Goal: Information Seeking & Learning: Learn about a topic

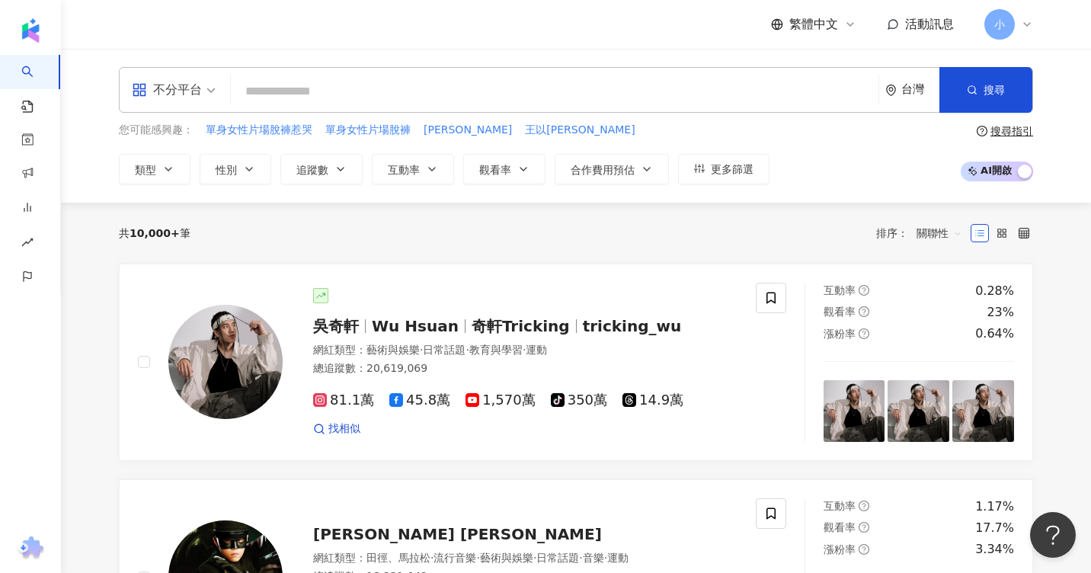
click at [348, 86] on input "search" at bounding box center [554, 91] width 635 height 29
type input "**********"
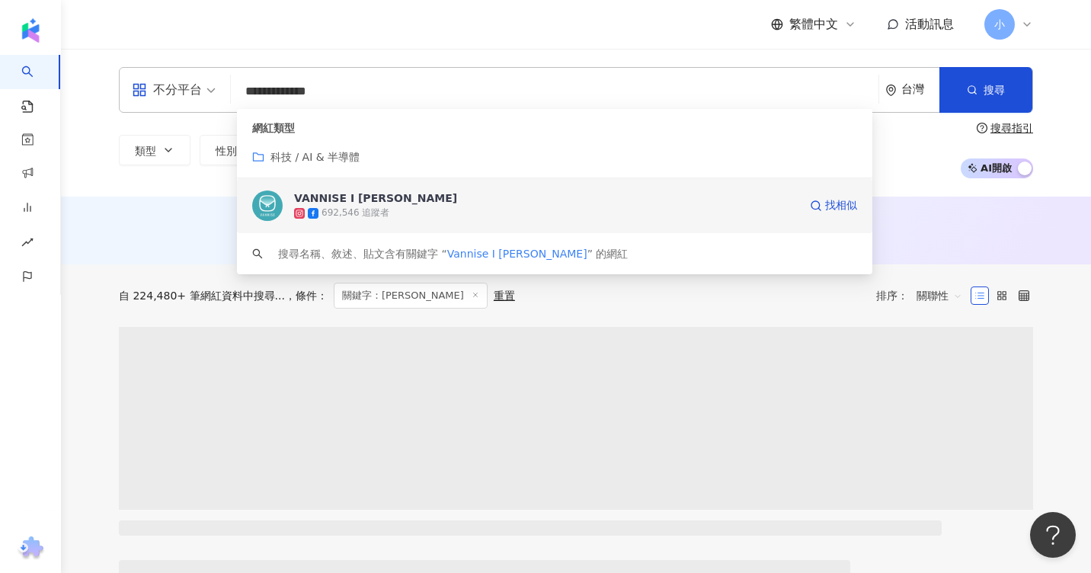
click at [347, 196] on div "VANNISE I 溫倪詩" at bounding box center [375, 197] width 163 height 15
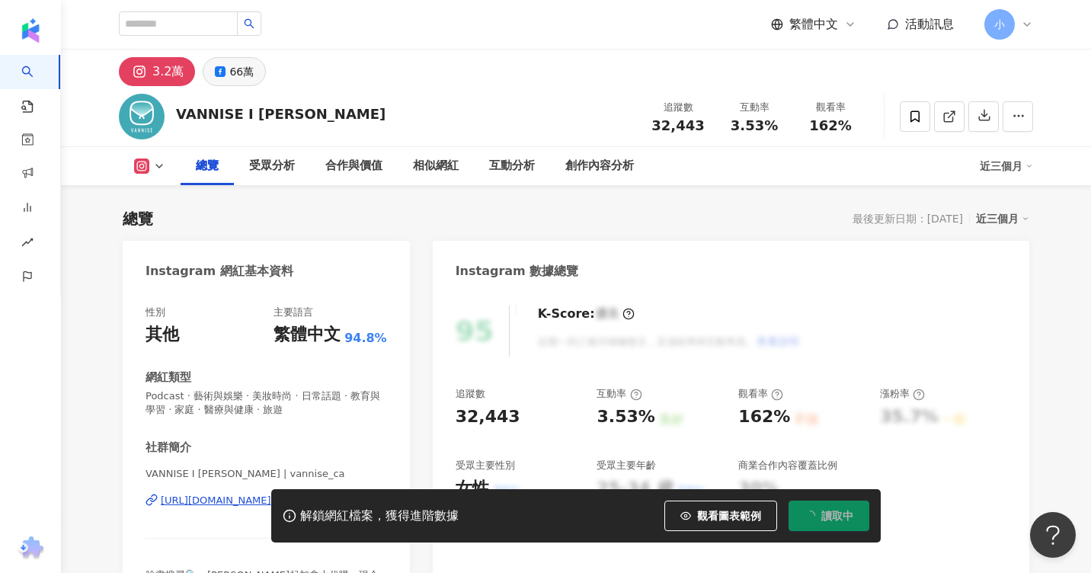
click at [220, 67] on icon at bounding box center [220, 71] width 11 height 11
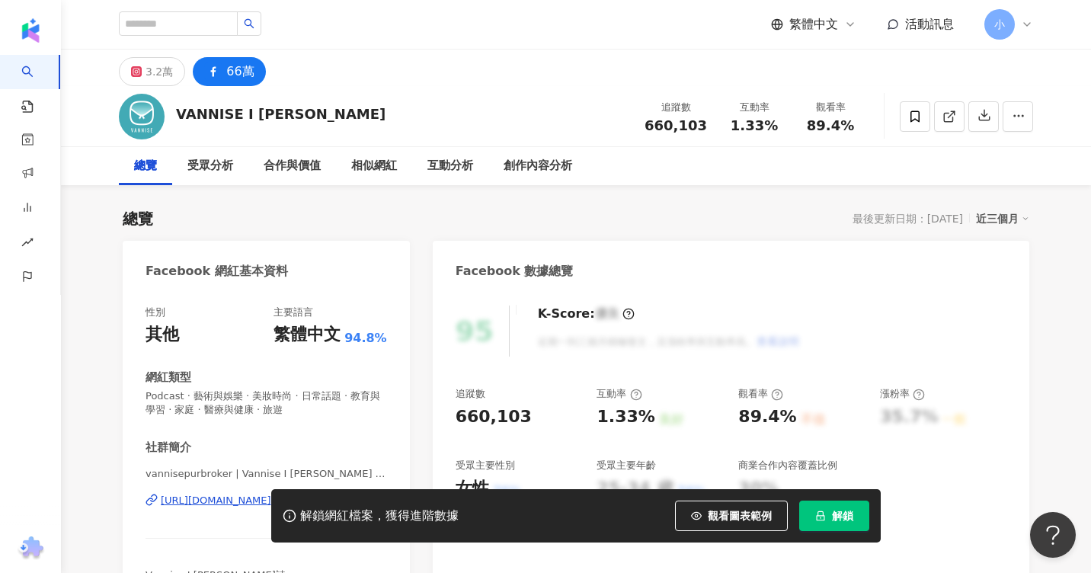
click at [807, 513] on button "解鎖" at bounding box center [834, 515] width 70 height 30
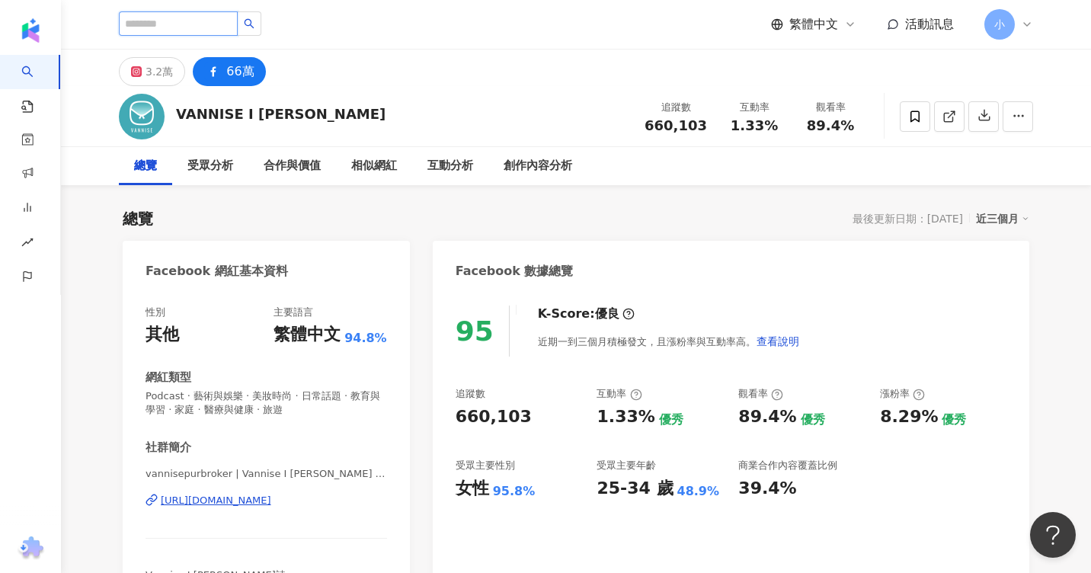
click at [193, 18] on input "search" at bounding box center [178, 23] width 119 height 24
type input "*"
type input "****"
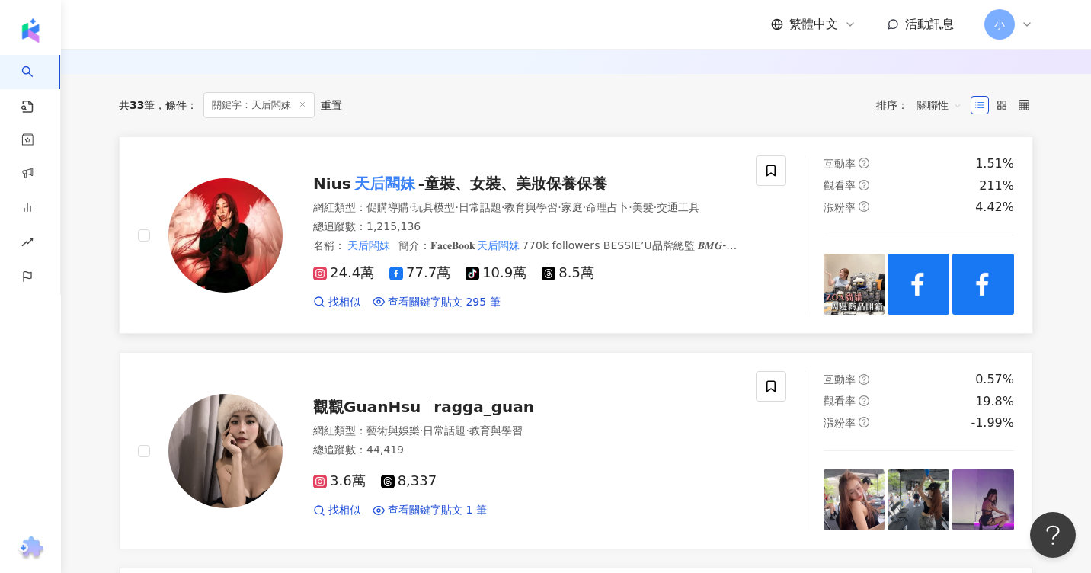
scroll to position [190, 0]
click at [369, 179] on mark "天后闆妹" at bounding box center [384, 184] width 67 height 24
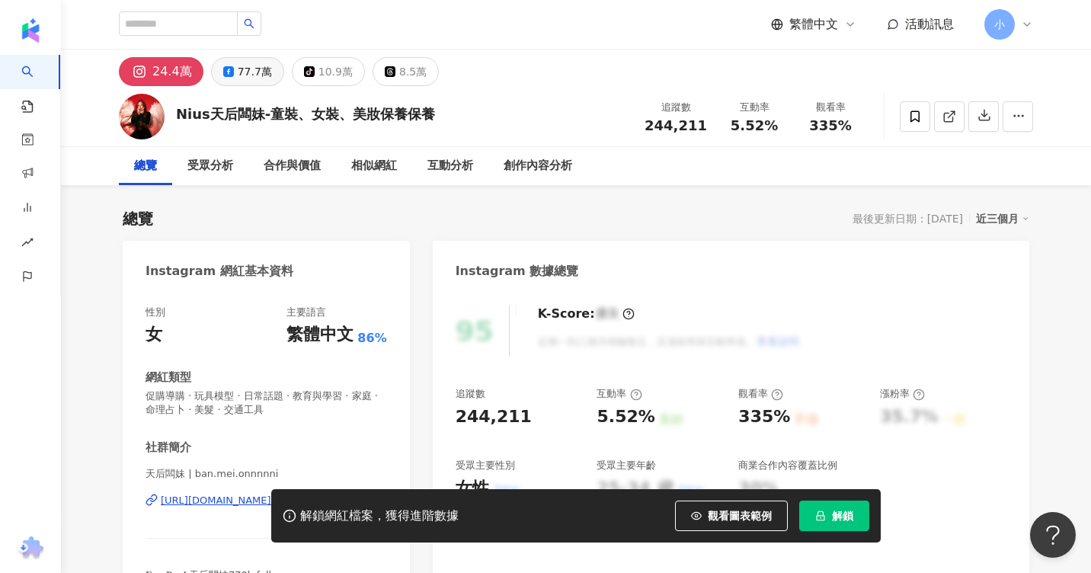
click at [267, 76] on button "77.7萬" at bounding box center [247, 71] width 73 height 29
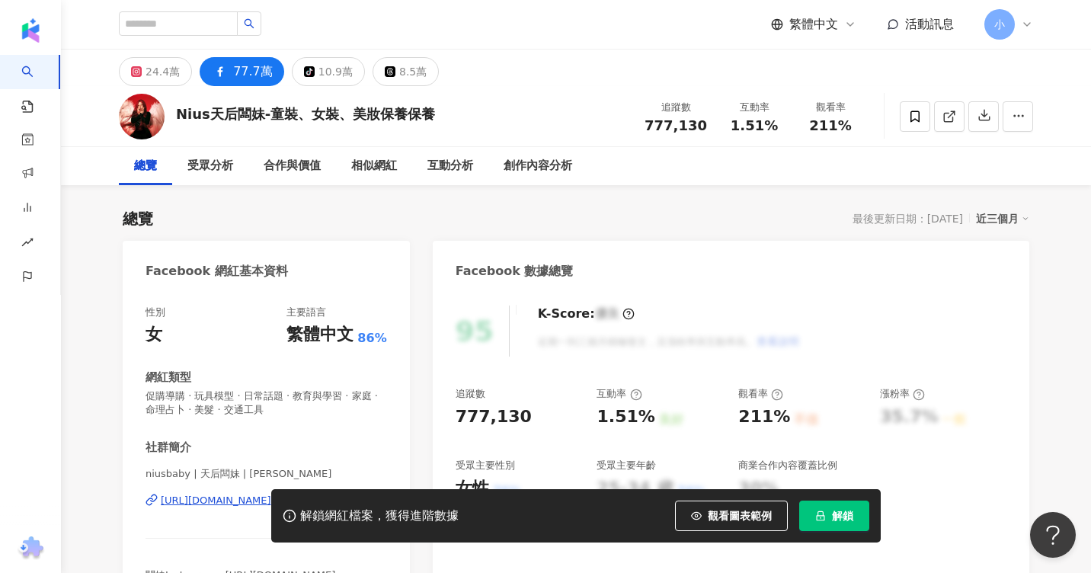
click at [839, 520] on span "解鎖" at bounding box center [842, 516] width 21 height 12
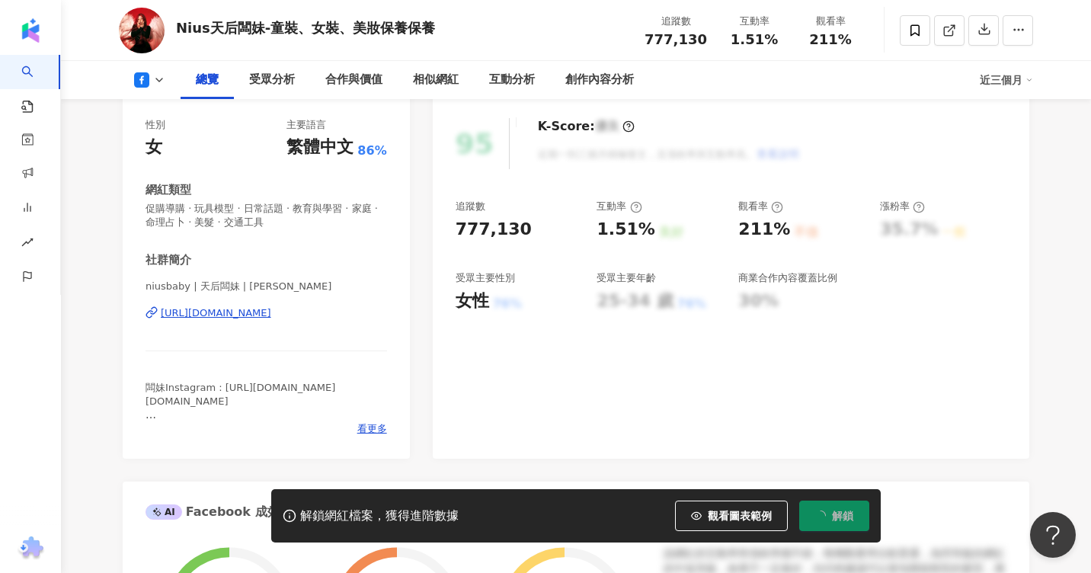
scroll to position [190, 0]
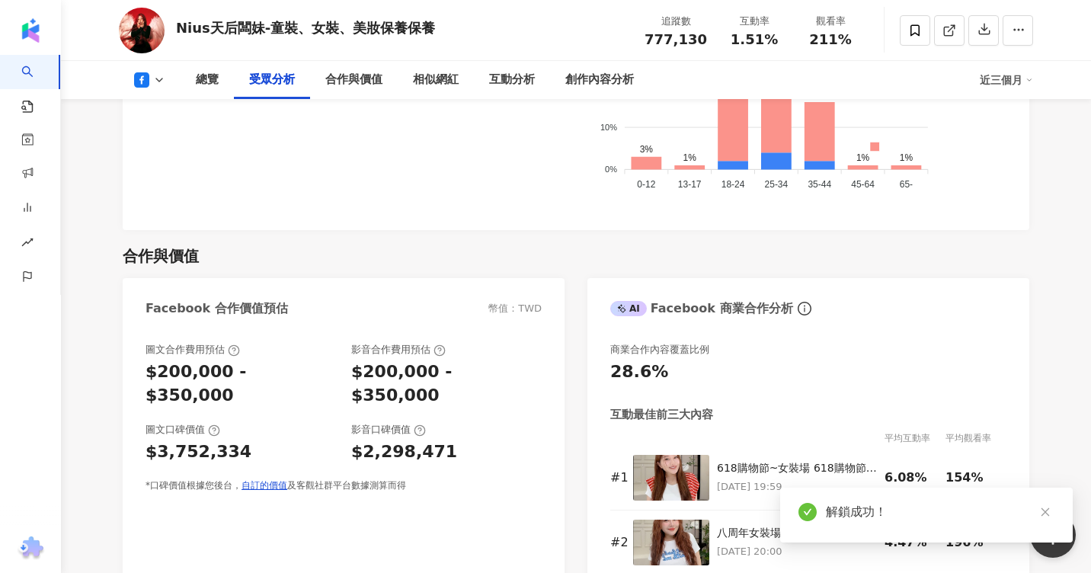
scroll to position [1647, 0]
